Goal: Find specific page/section

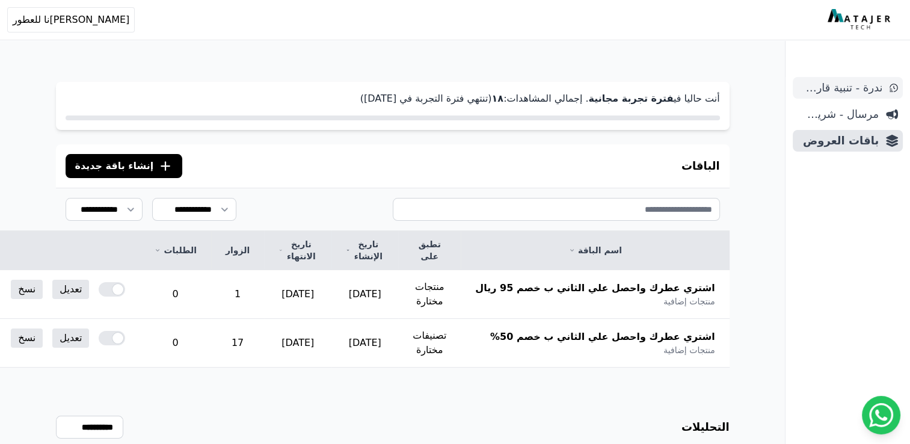
click at [852, 95] on span "ندرة - تنبية قارب علي النفاذ" at bounding box center [839, 87] width 85 height 17
click at [848, 114] on span "مرسال - شريط دعاية" at bounding box center [837, 114] width 81 height 17
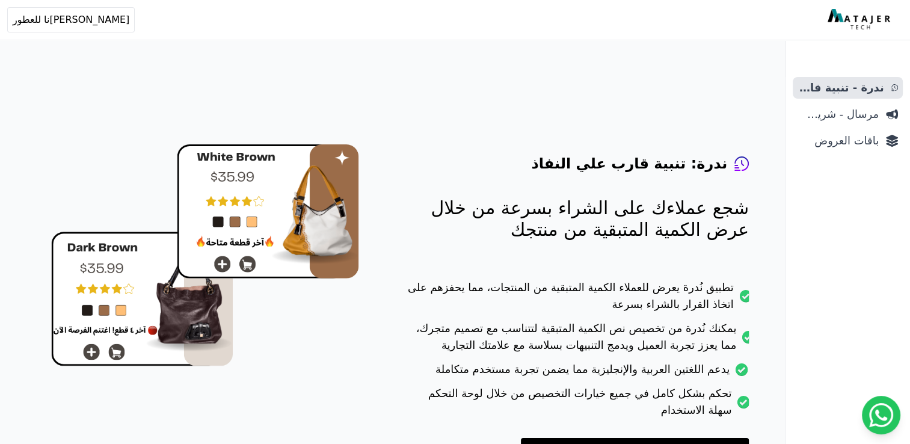
scroll to position [85, 0]
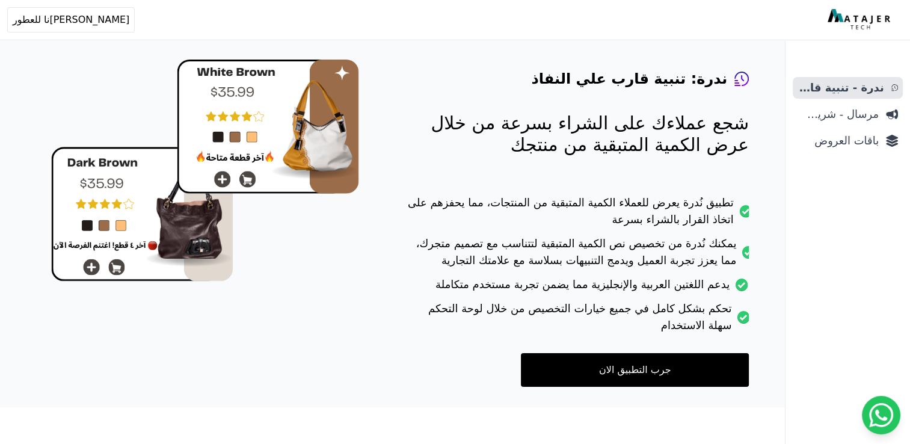
click at [638, 367] on link "جرب التطبيق الان" at bounding box center [635, 370] width 228 height 34
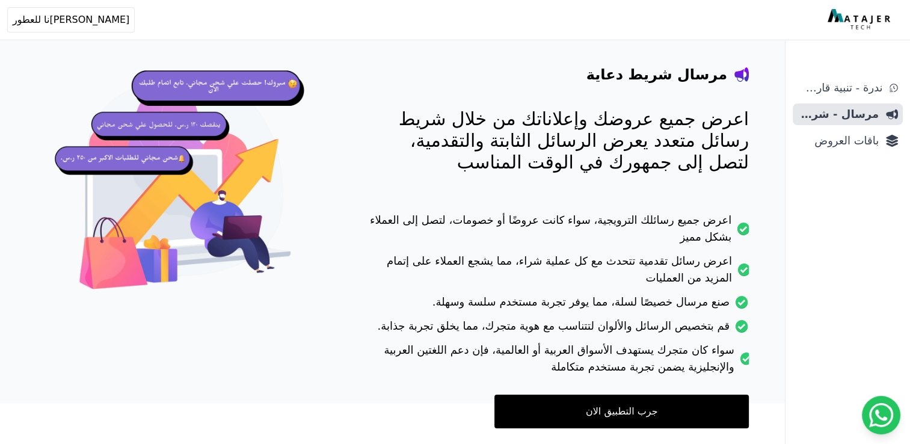
scroll to position [130, 0]
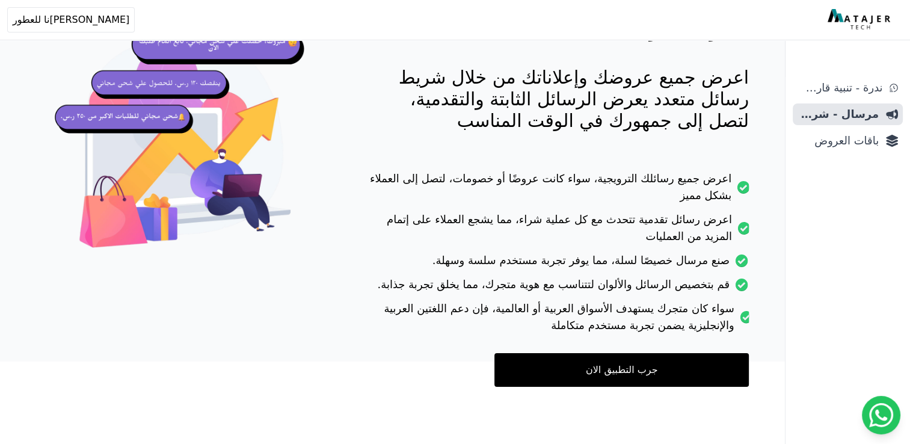
click at [608, 369] on link "جرب التطبيق الان" at bounding box center [621, 370] width 254 height 34
